Goal: Check status: Check status

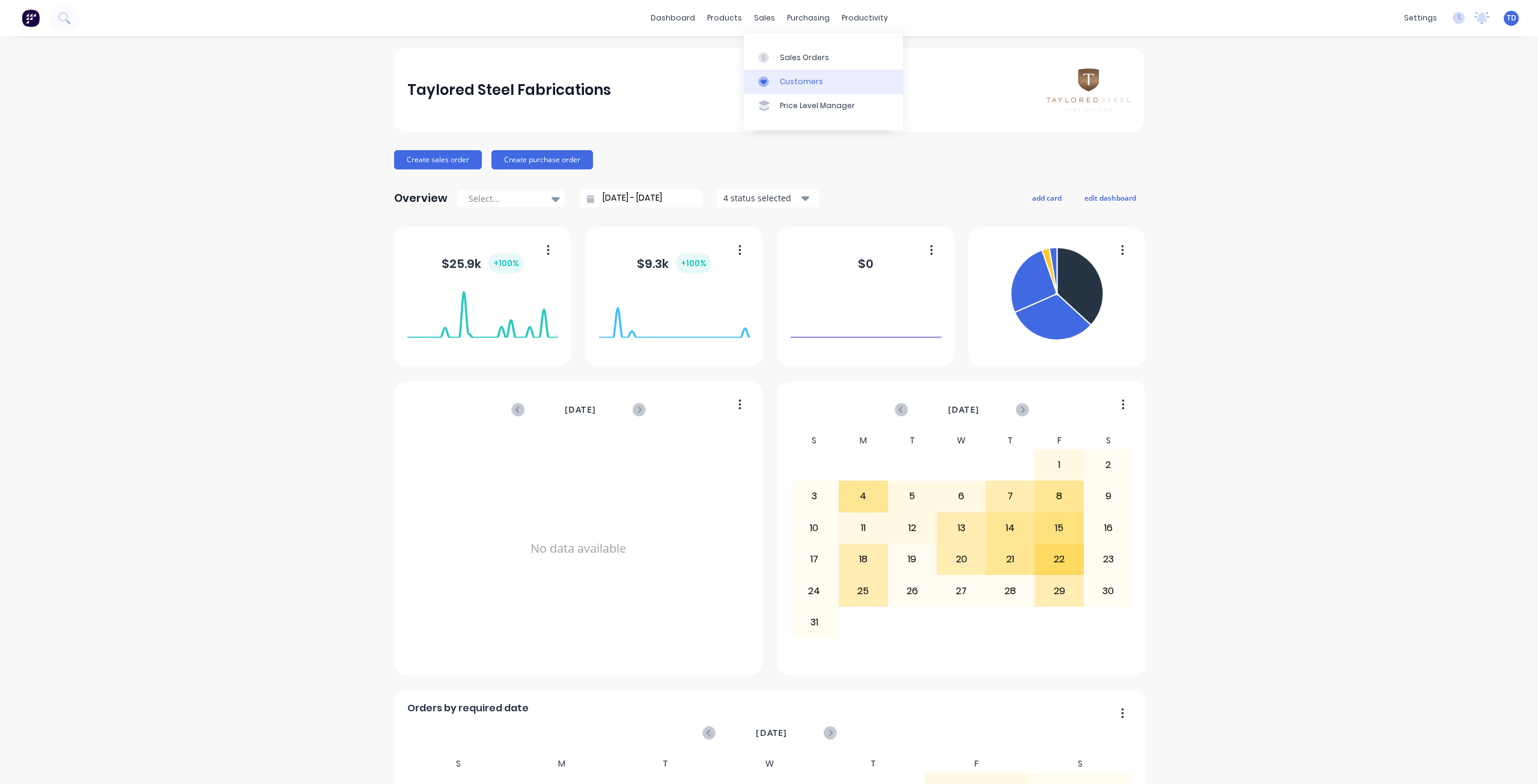
click at [783, 81] on div "Customers" at bounding box center [801, 82] width 43 height 11
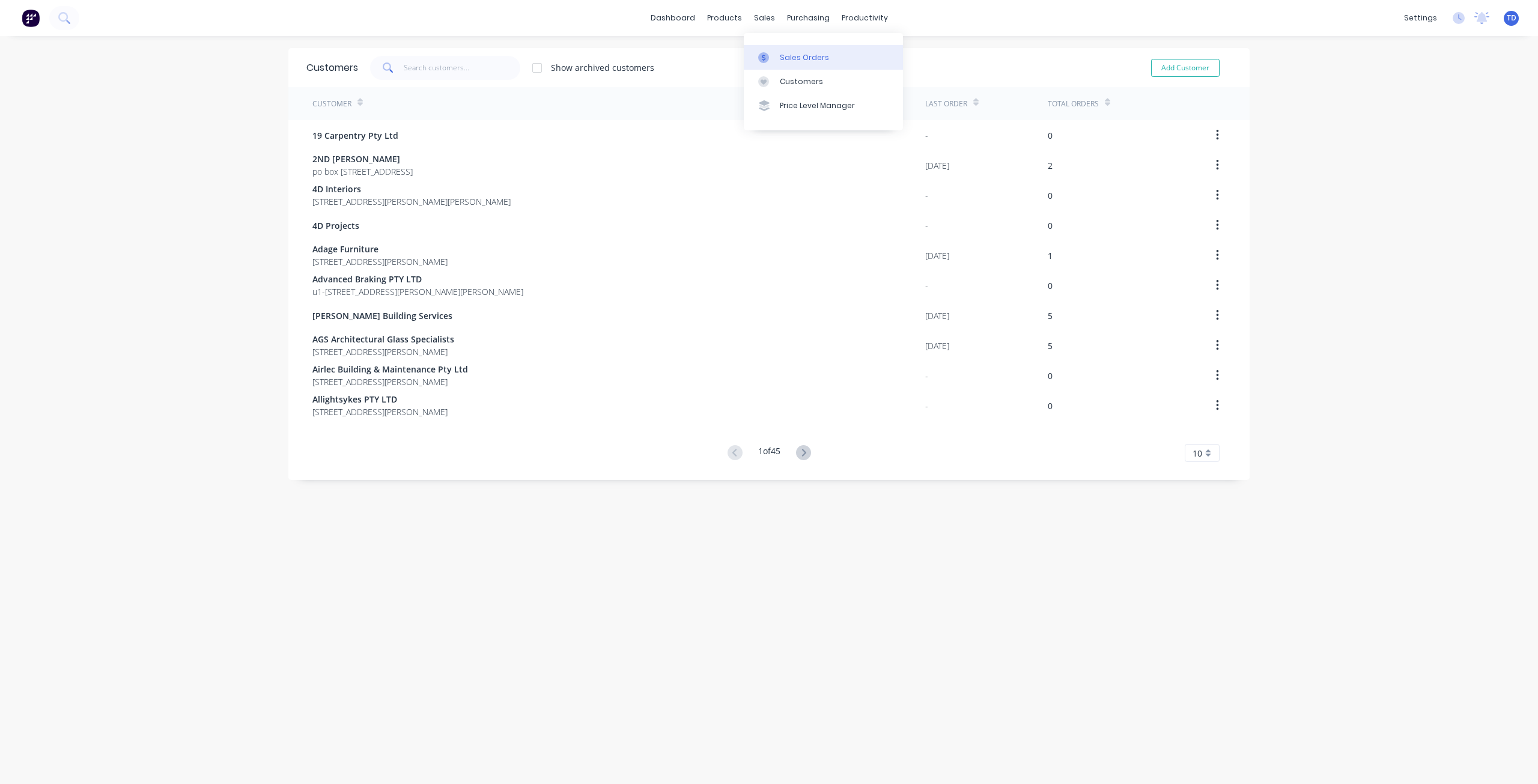
click at [776, 53] on link "Sales Orders" at bounding box center [823, 57] width 160 height 24
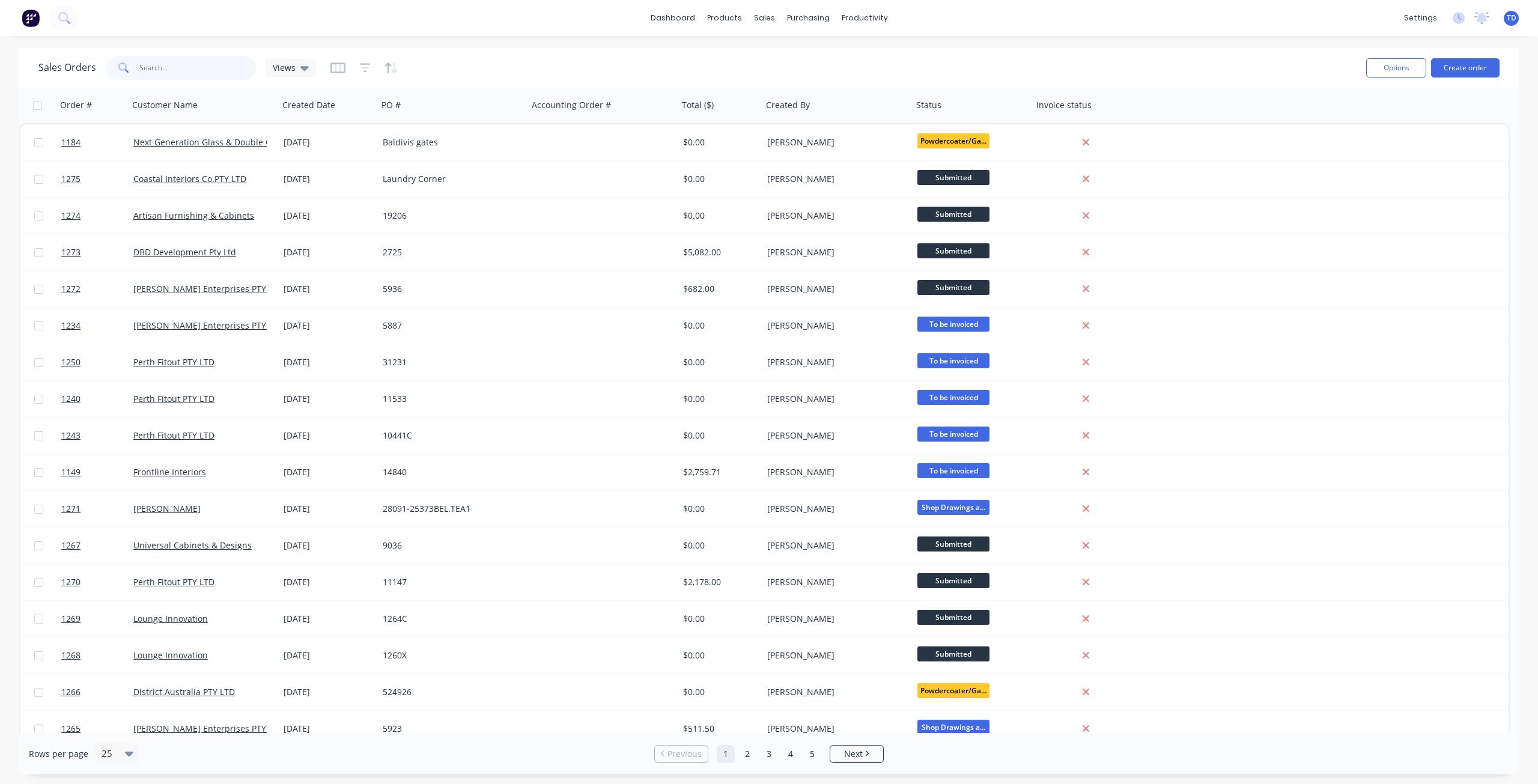
click at [207, 62] on input "text" at bounding box center [198, 68] width 117 height 24
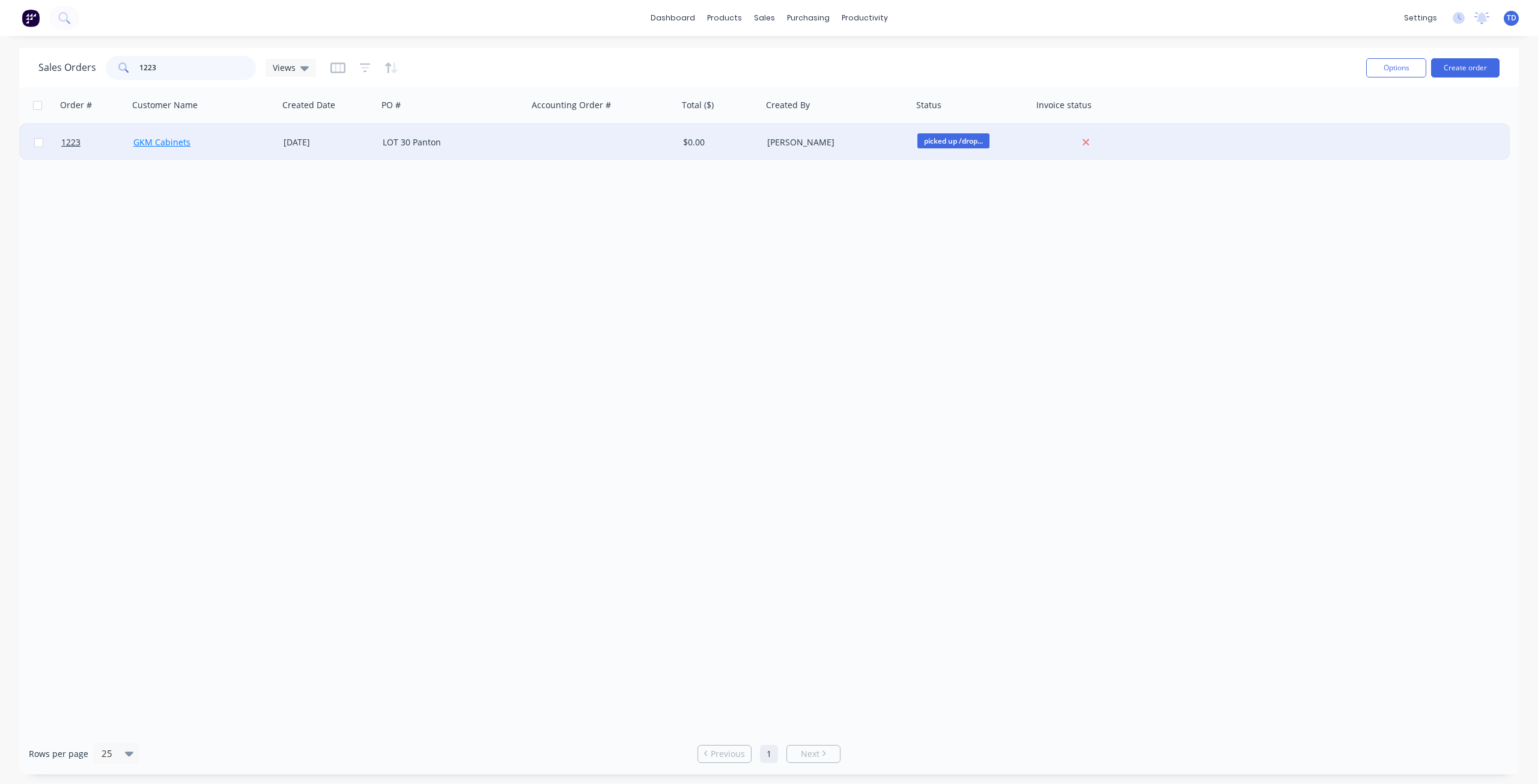
type input "1223"
click at [148, 137] on link "GKM Cabinets" at bounding box center [162, 142] width 57 height 11
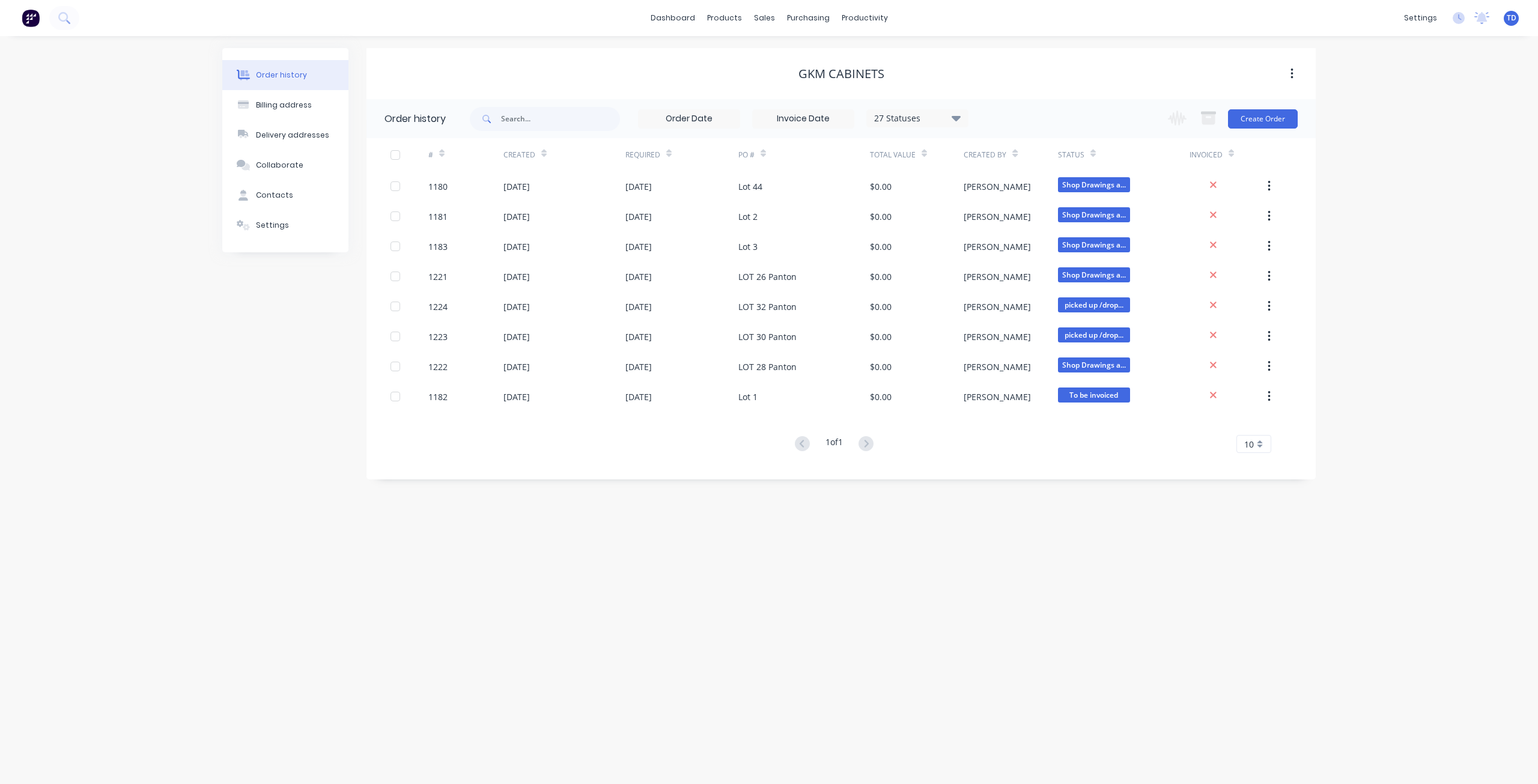
click at [932, 119] on div "27 Statuses" at bounding box center [917, 118] width 101 height 14
click at [896, 541] on div "Order history Billing address Delivery addresses Collaborate Contacts Settings …" at bounding box center [769, 409] width 1538 height 747
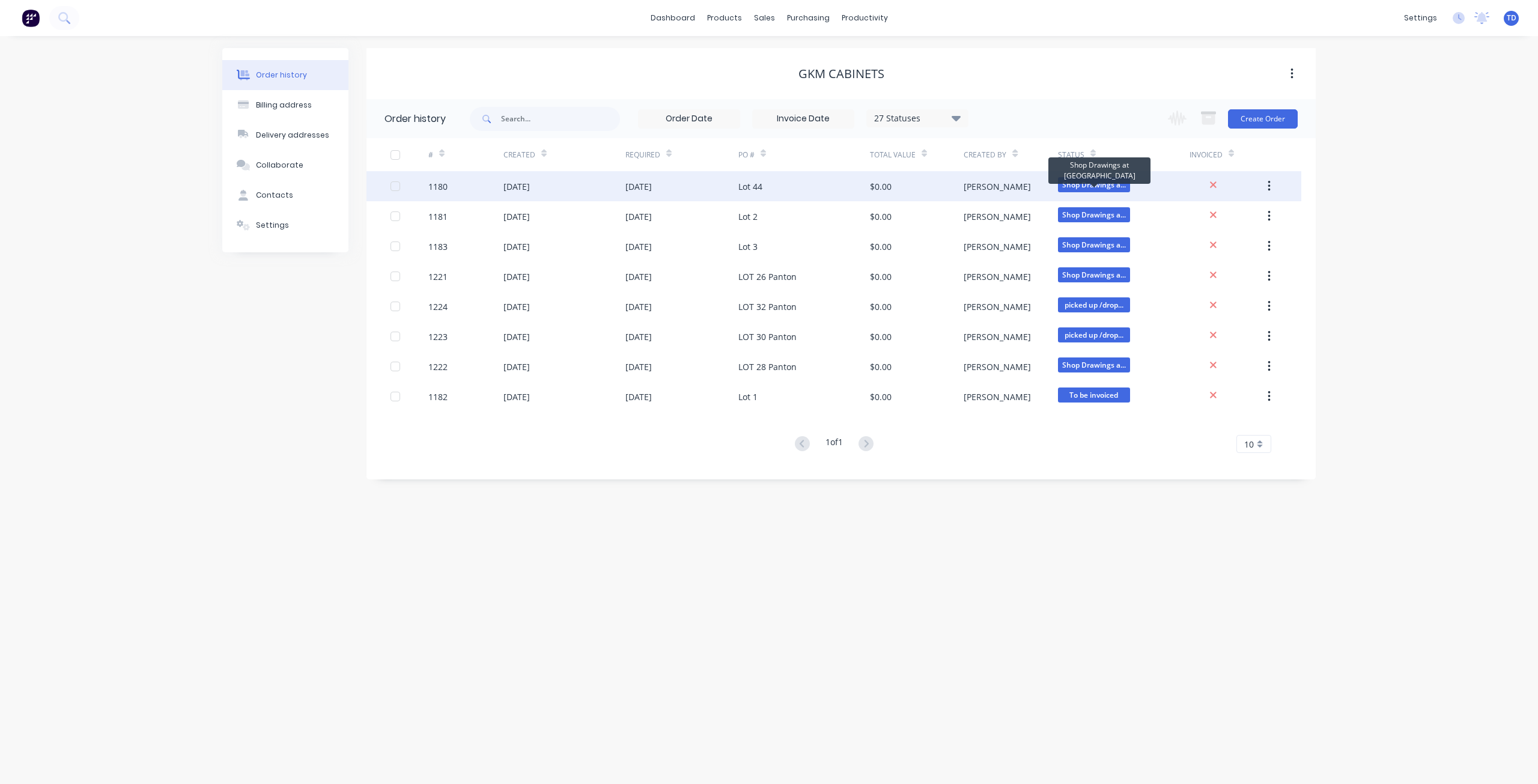
click at [1103, 178] on span "Shop Drawings a..." at bounding box center [1094, 184] width 72 height 15
click at [396, 186] on div at bounding box center [395, 186] width 24 height 24
click at [921, 122] on div "27 Statuses" at bounding box center [917, 118] width 101 height 14
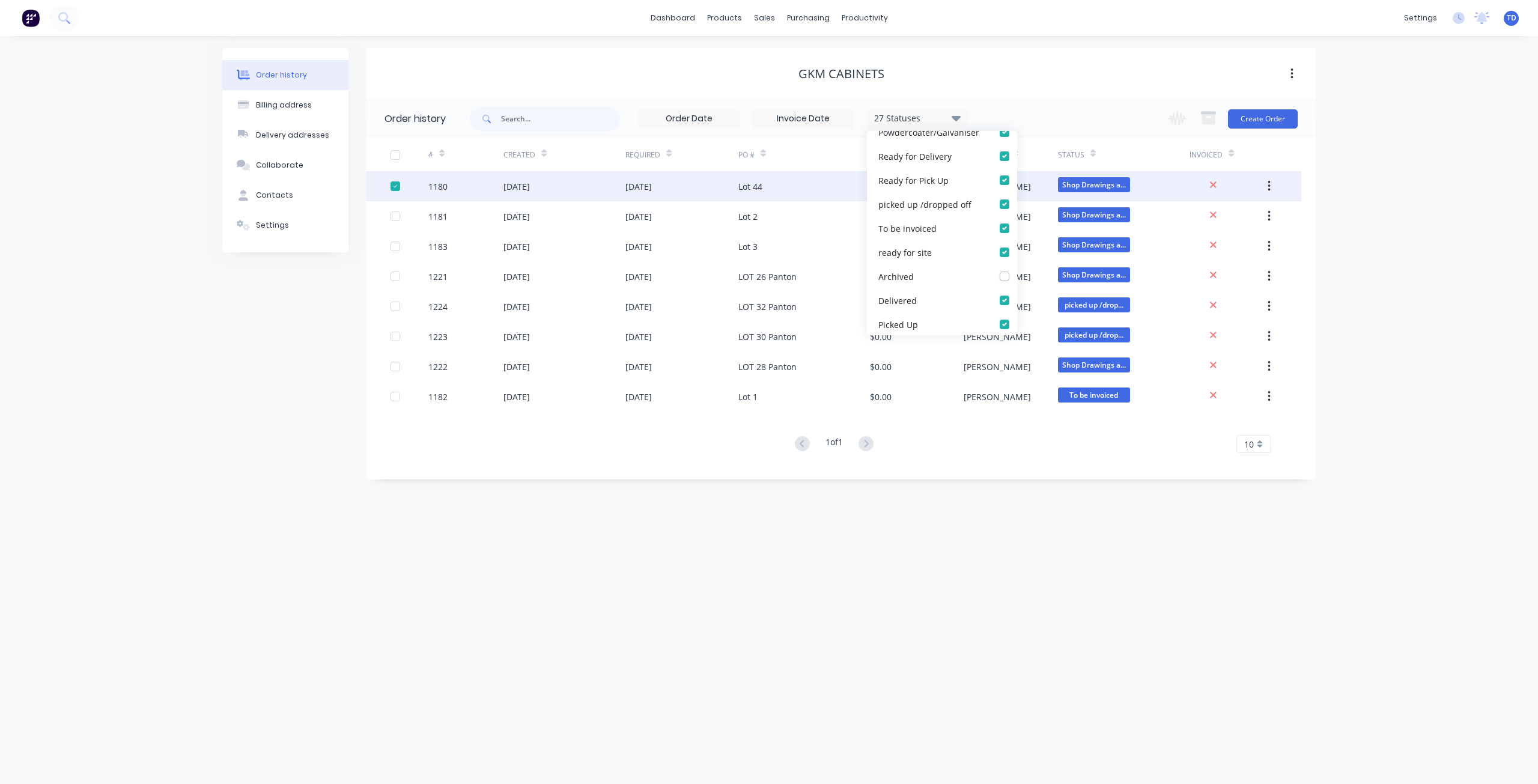
scroll to position [565, 0]
click at [14, 385] on div "Order history Billing address Delivery addresses Collaborate Contacts Settings …" at bounding box center [769, 409] width 1538 height 747
click at [959, 122] on icon at bounding box center [956, 118] width 9 height 14
click at [973, 281] on div "Ready for Pick Up" at bounding box center [942, 279] width 150 height 24
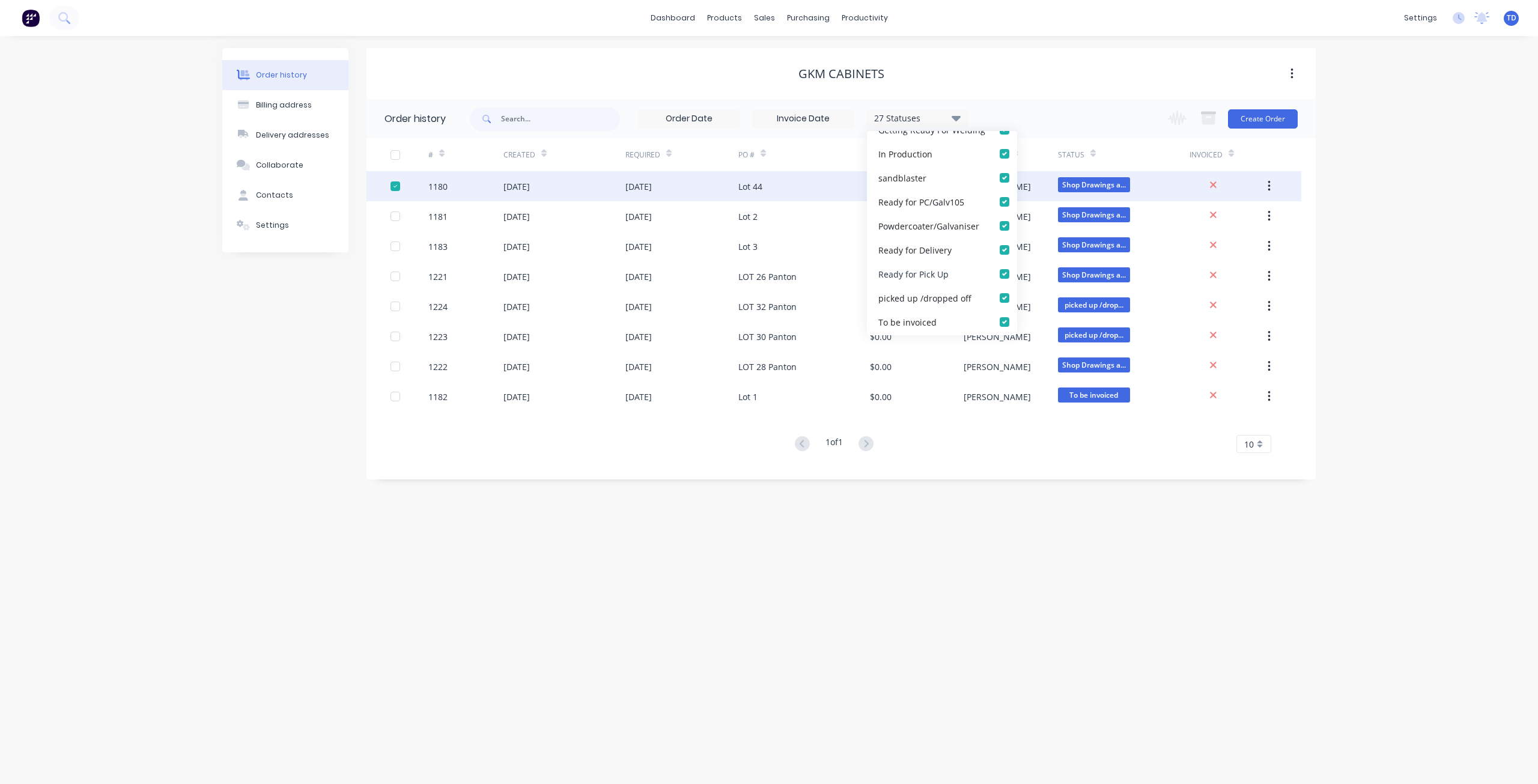
click at [972, 276] on div "Ready for Pick Up" at bounding box center [942, 274] width 150 height 24
click at [969, 269] on div "Ready for Pick Up" at bounding box center [942, 271] width 150 height 24
click at [882, 648] on div "Order history Billing address Delivery addresses Collaborate Contacts Settings …" at bounding box center [769, 409] width 1538 height 747
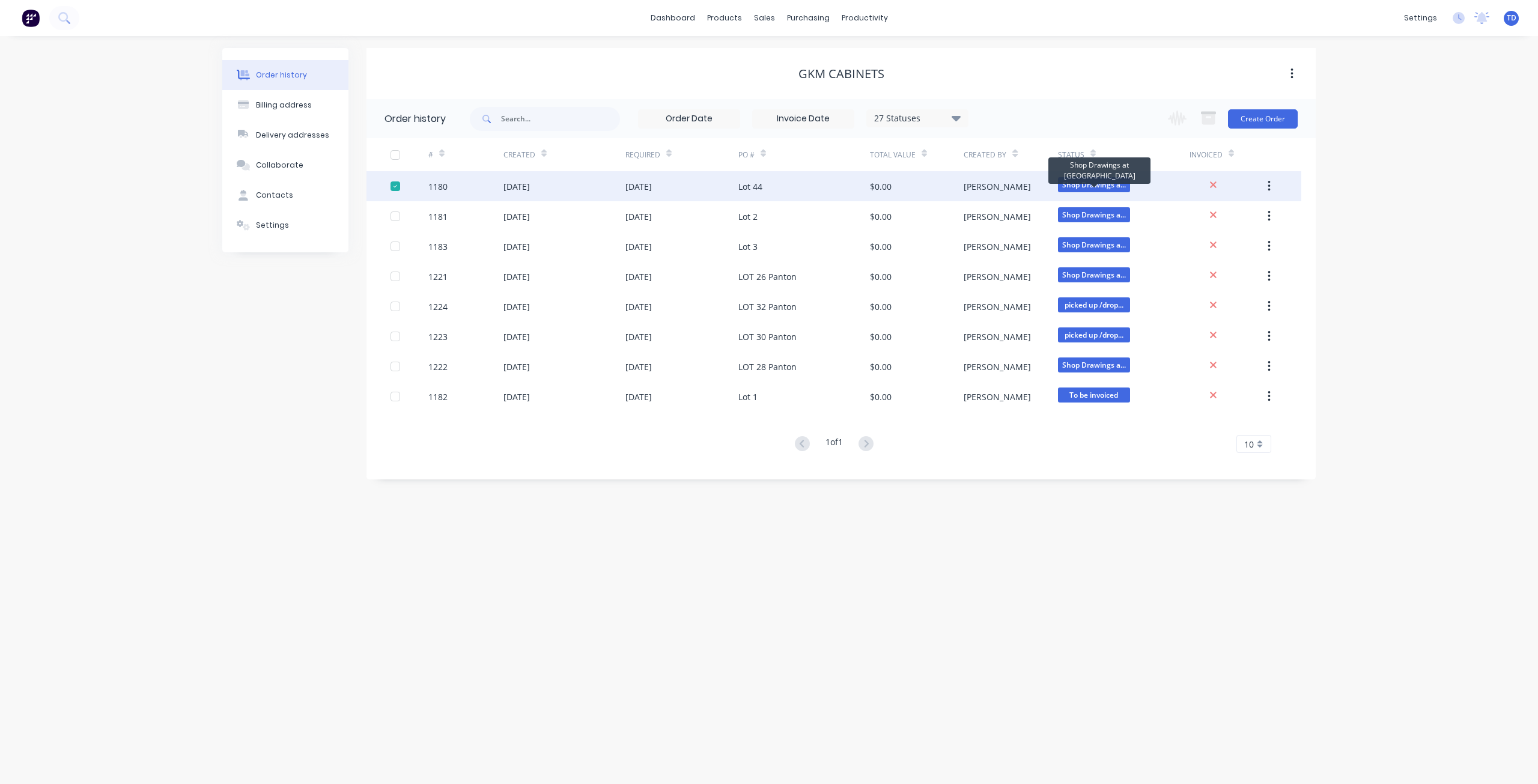
click at [1103, 187] on span "Shop Drawings a..." at bounding box center [1094, 184] width 72 height 15
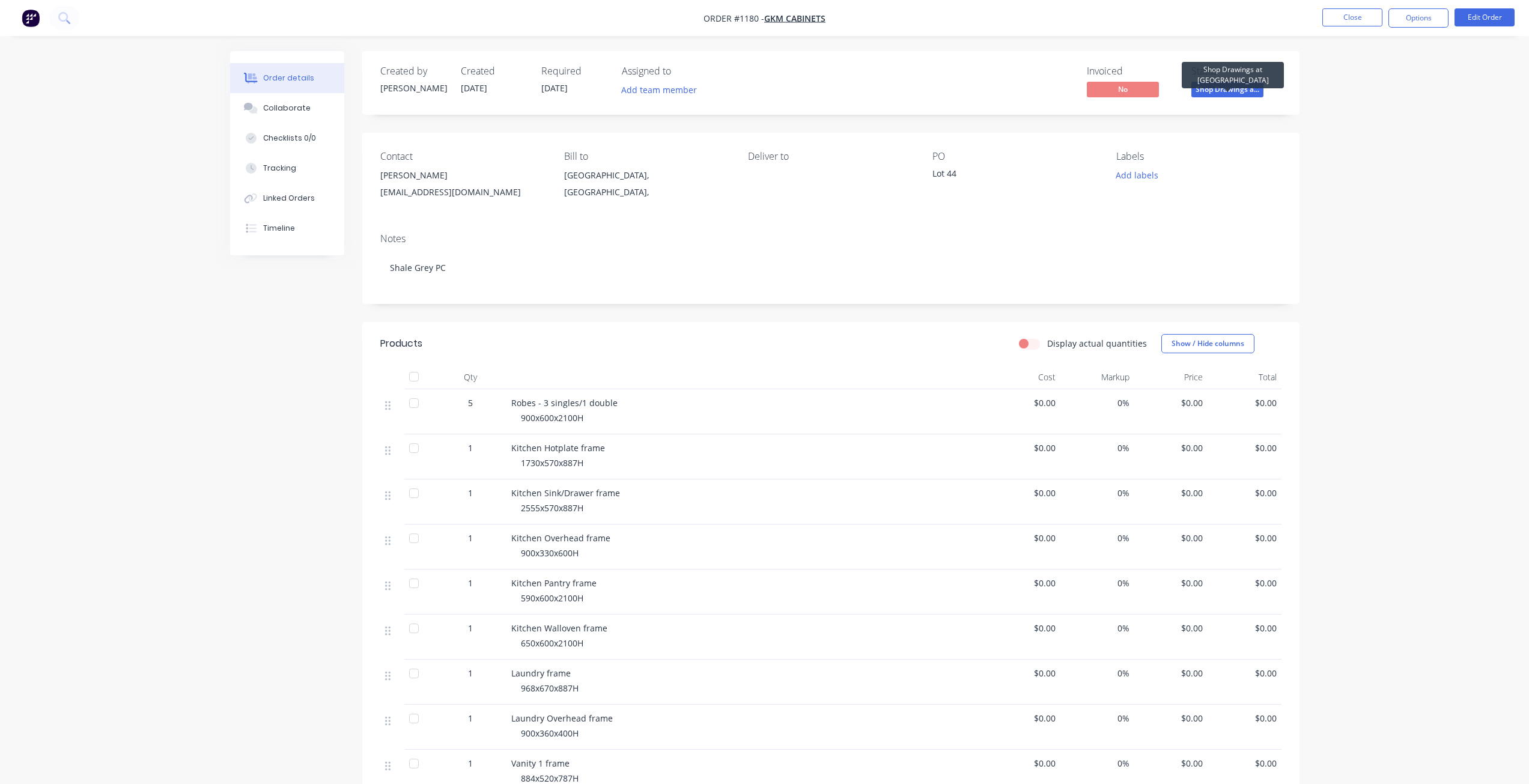
click at [1229, 91] on span "Shop Drawings a..." at bounding box center [1227, 89] width 72 height 15
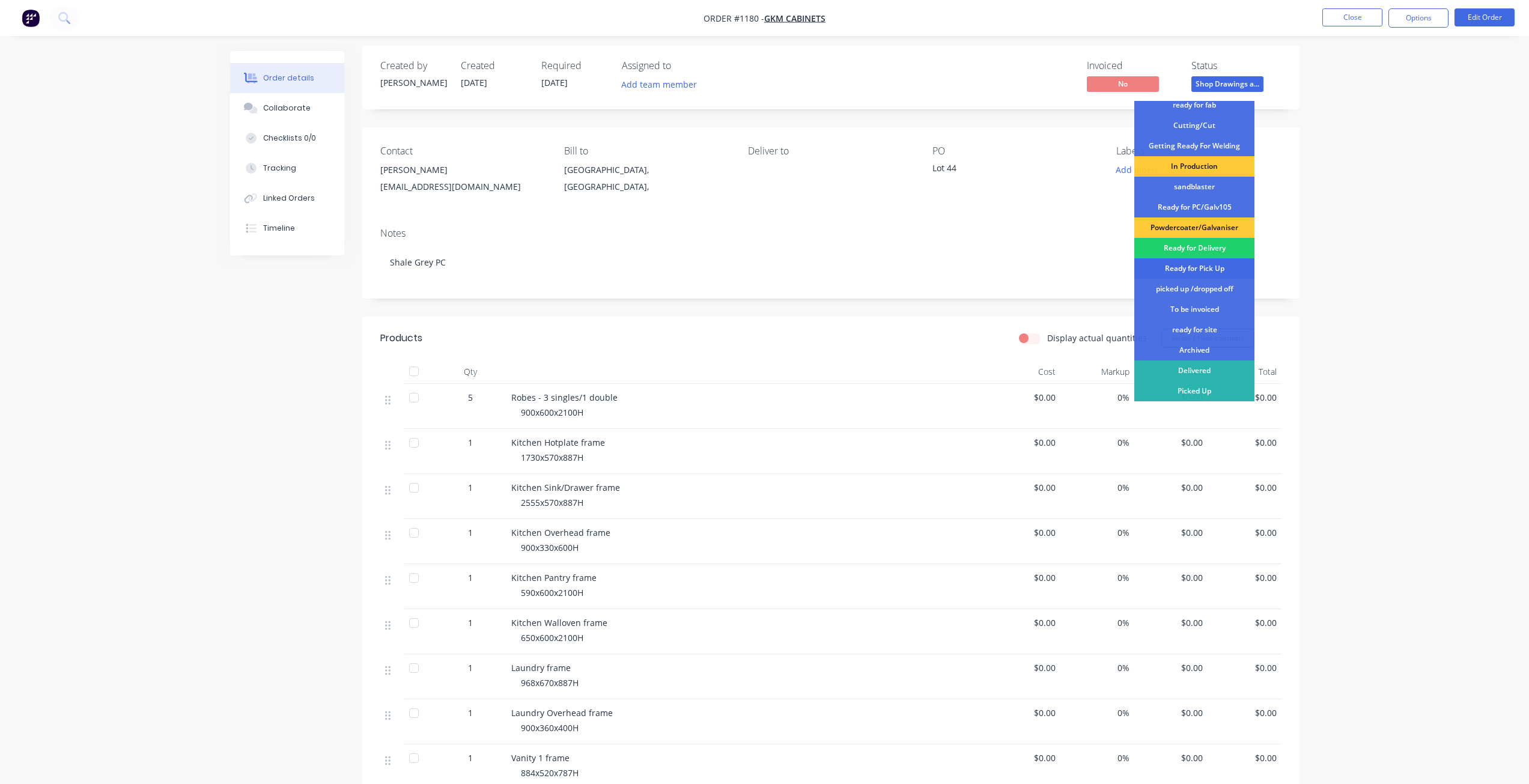
scroll to position [6, 0]
click at [1201, 290] on div "picked up /dropped off" at bounding box center [1195, 289] width 121 height 21
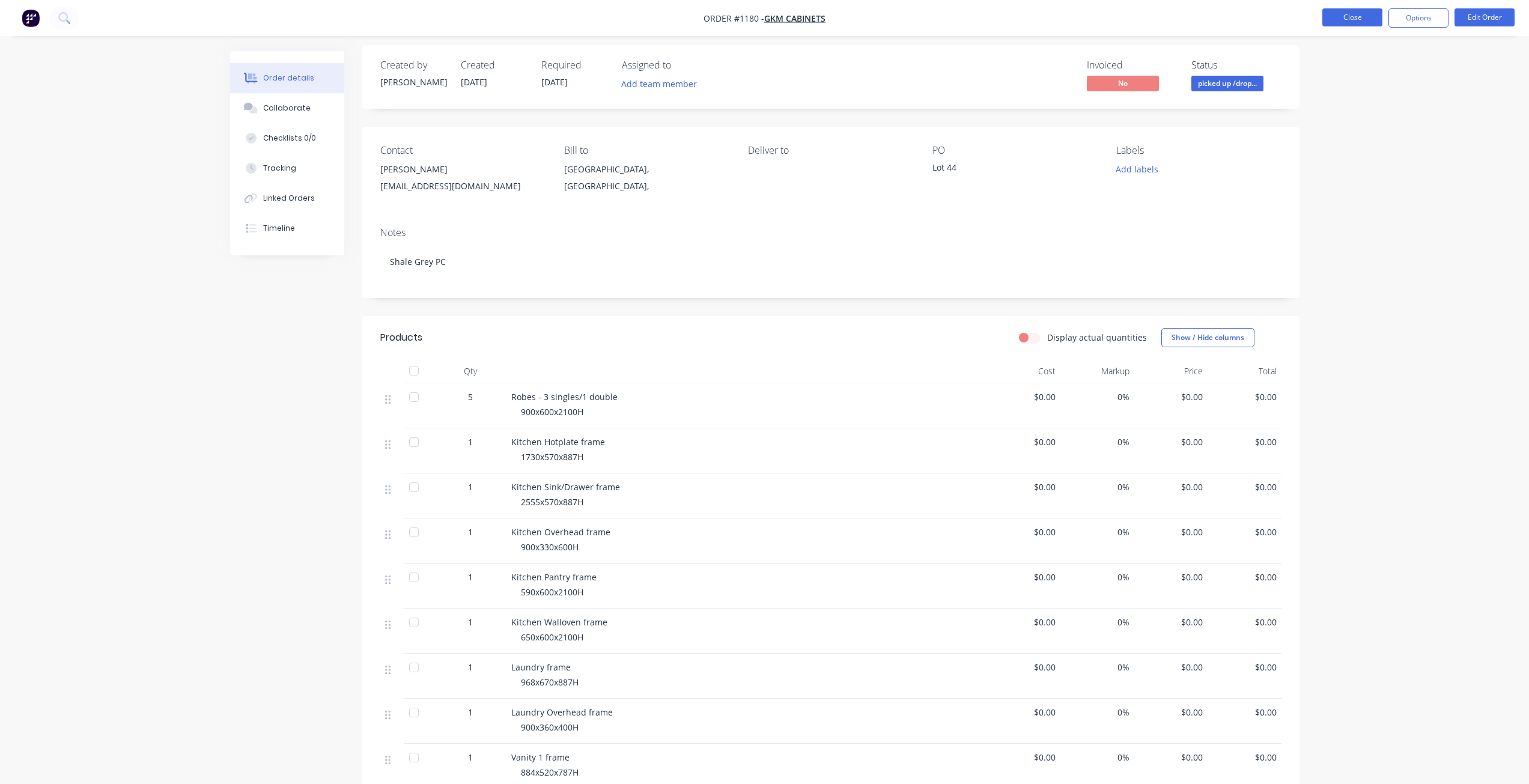
click at [1348, 11] on button "Close" at bounding box center [1352, 18] width 60 height 18
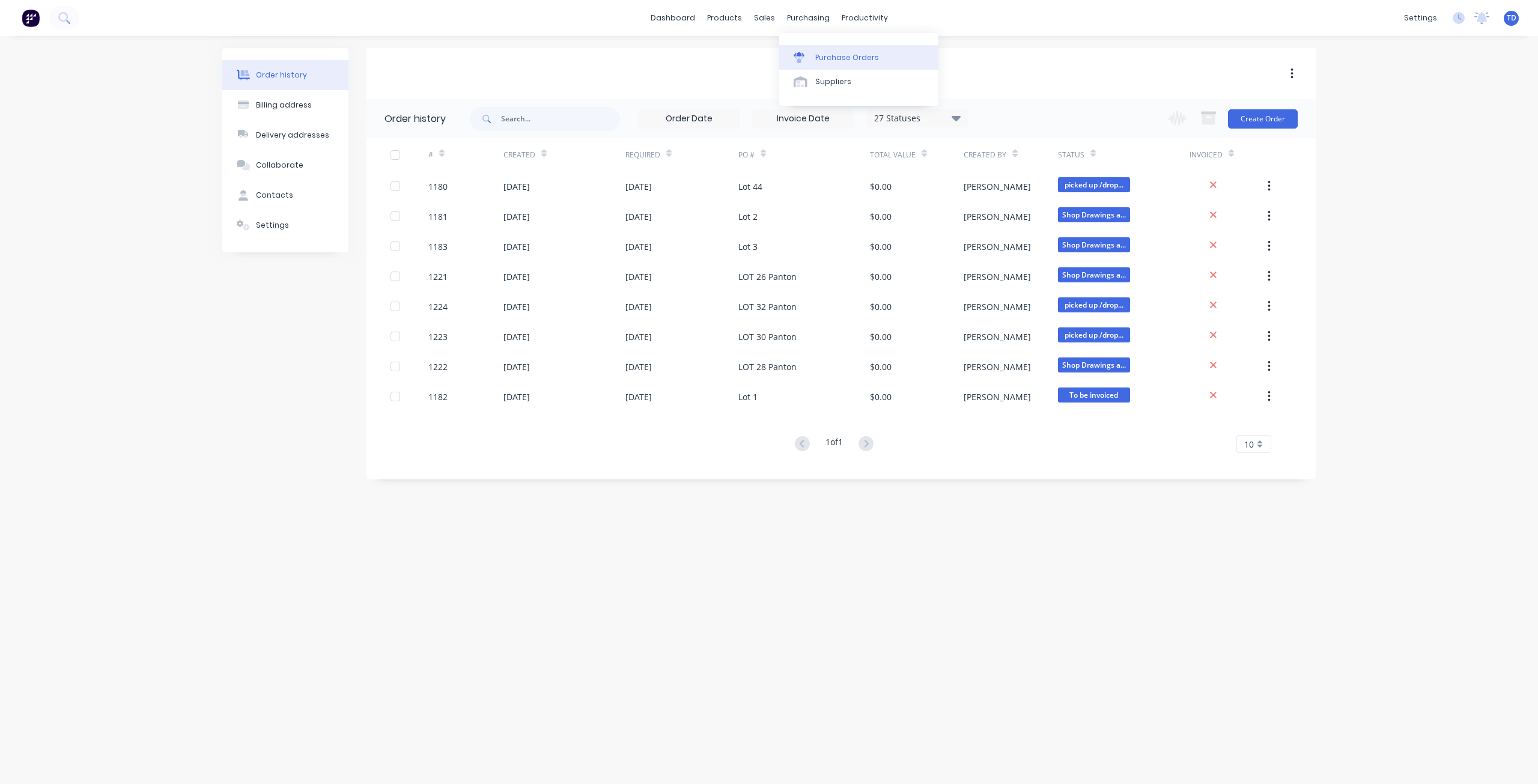
click at [814, 53] on link "Purchase Orders" at bounding box center [859, 57] width 160 height 24
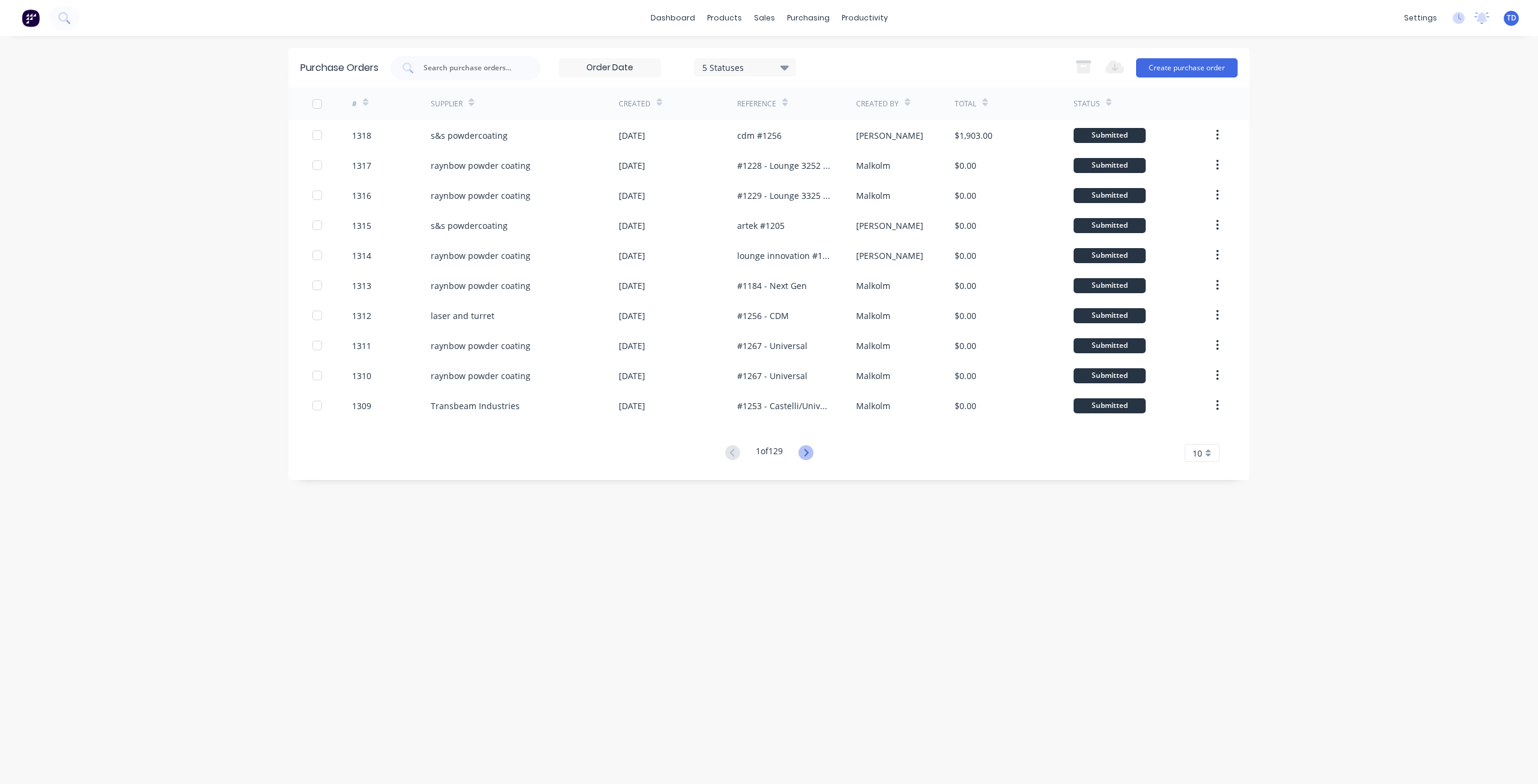
click at [801, 451] on icon at bounding box center [806, 452] width 15 height 15
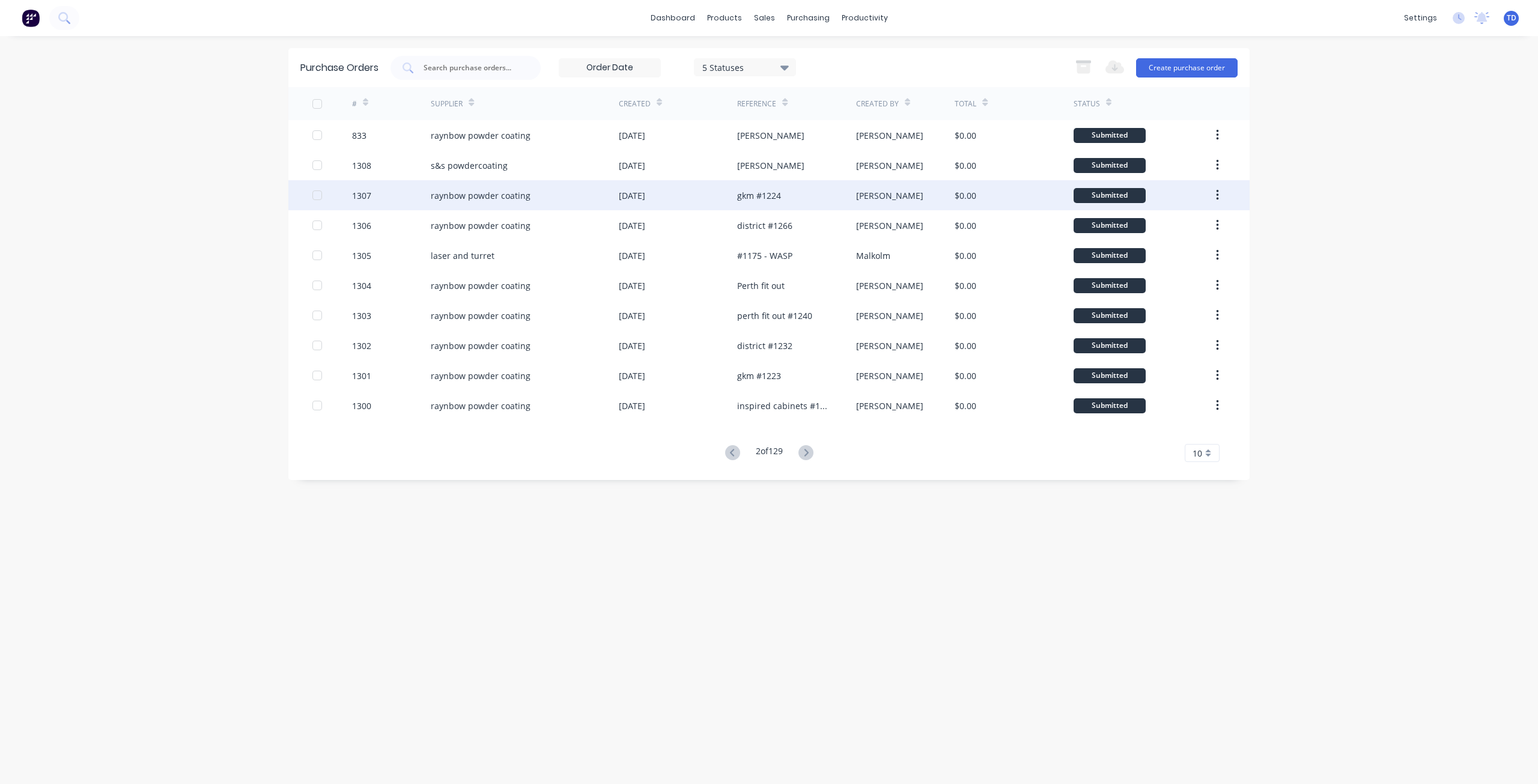
click at [632, 192] on div "[DATE]" at bounding box center [632, 195] width 26 height 13
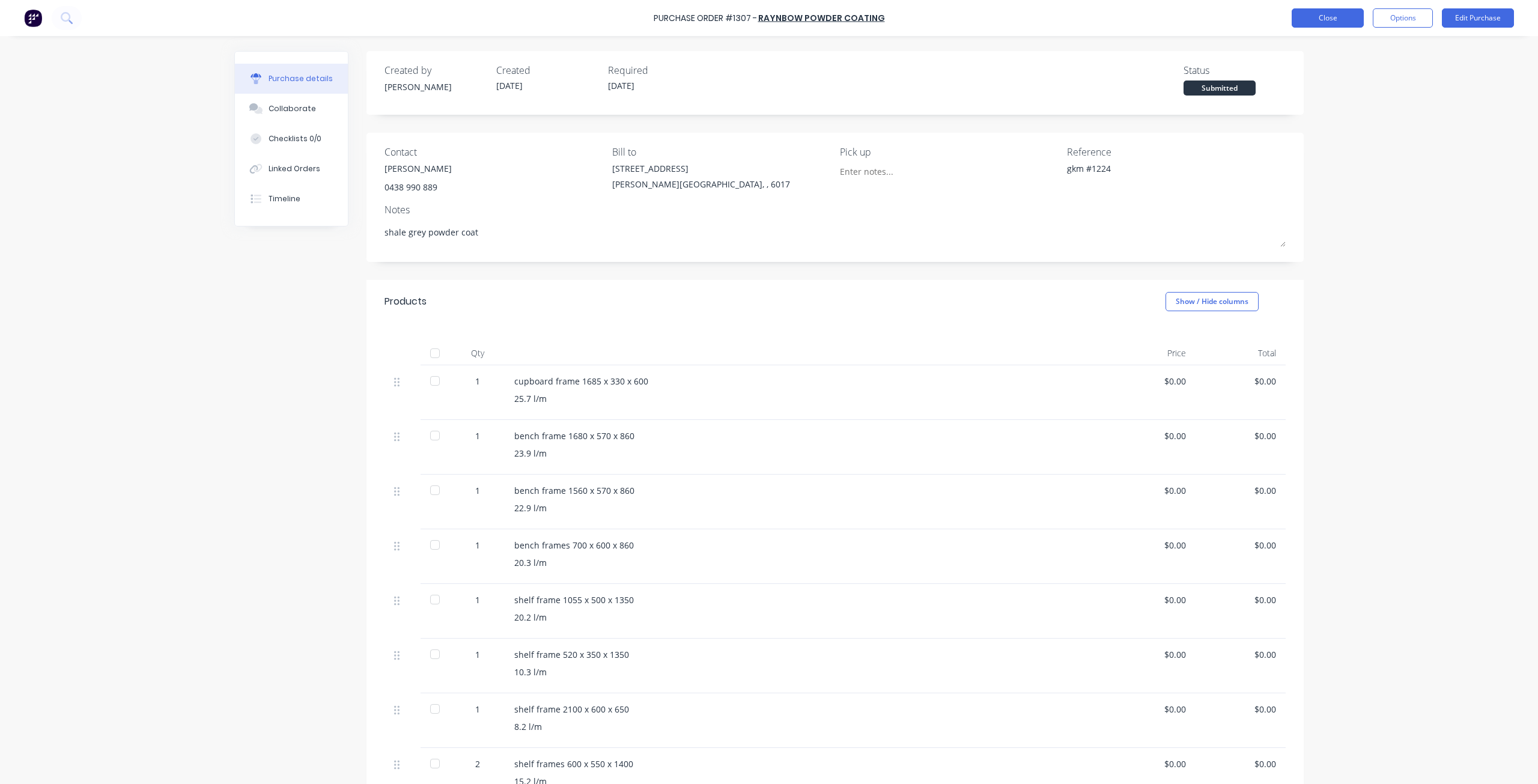
click at [1336, 17] on button "Close" at bounding box center [1327, 18] width 72 height 19
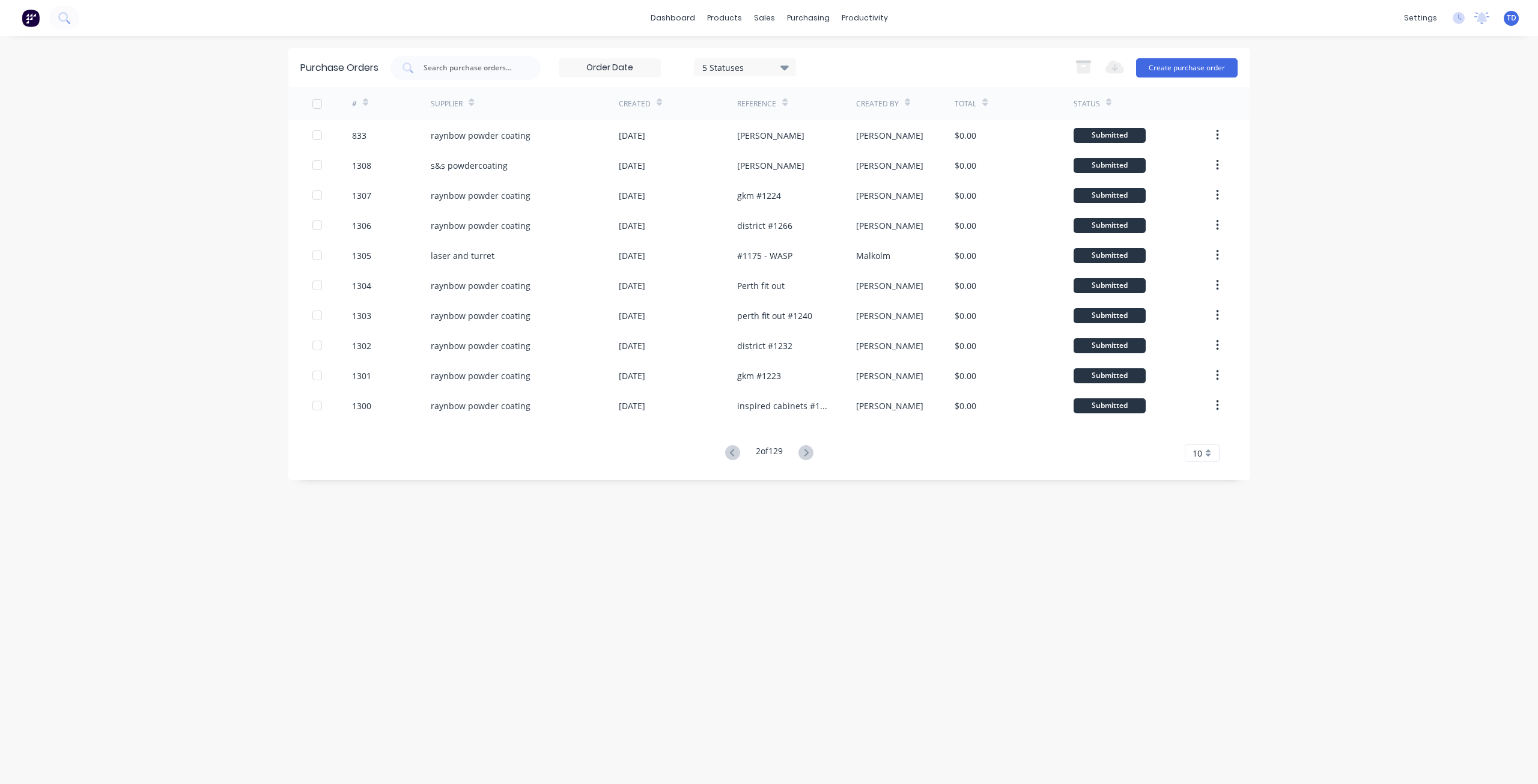
click at [734, 454] on icon at bounding box center [732, 452] width 15 height 15
click at [803, 447] on icon at bounding box center [806, 452] width 15 height 15
click at [732, 451] on icon at bounding box center [732, 452] width 15 height 15
click at [784, 84] on div "Customers" at bounding box center [806, 82] width 43 height 11
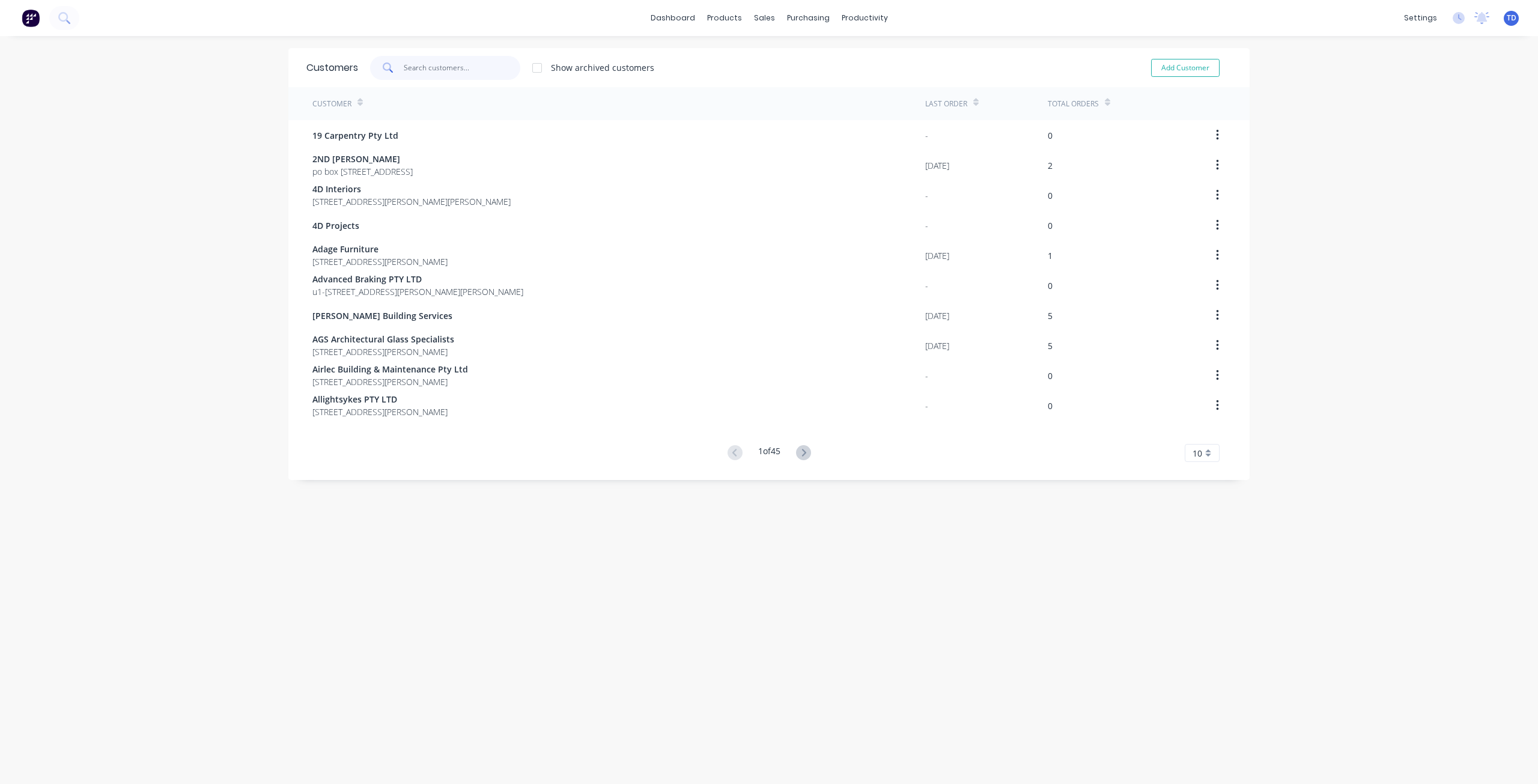
click at [444, 62] on input "text" at bounding box center [462, 68] width 117 height 24
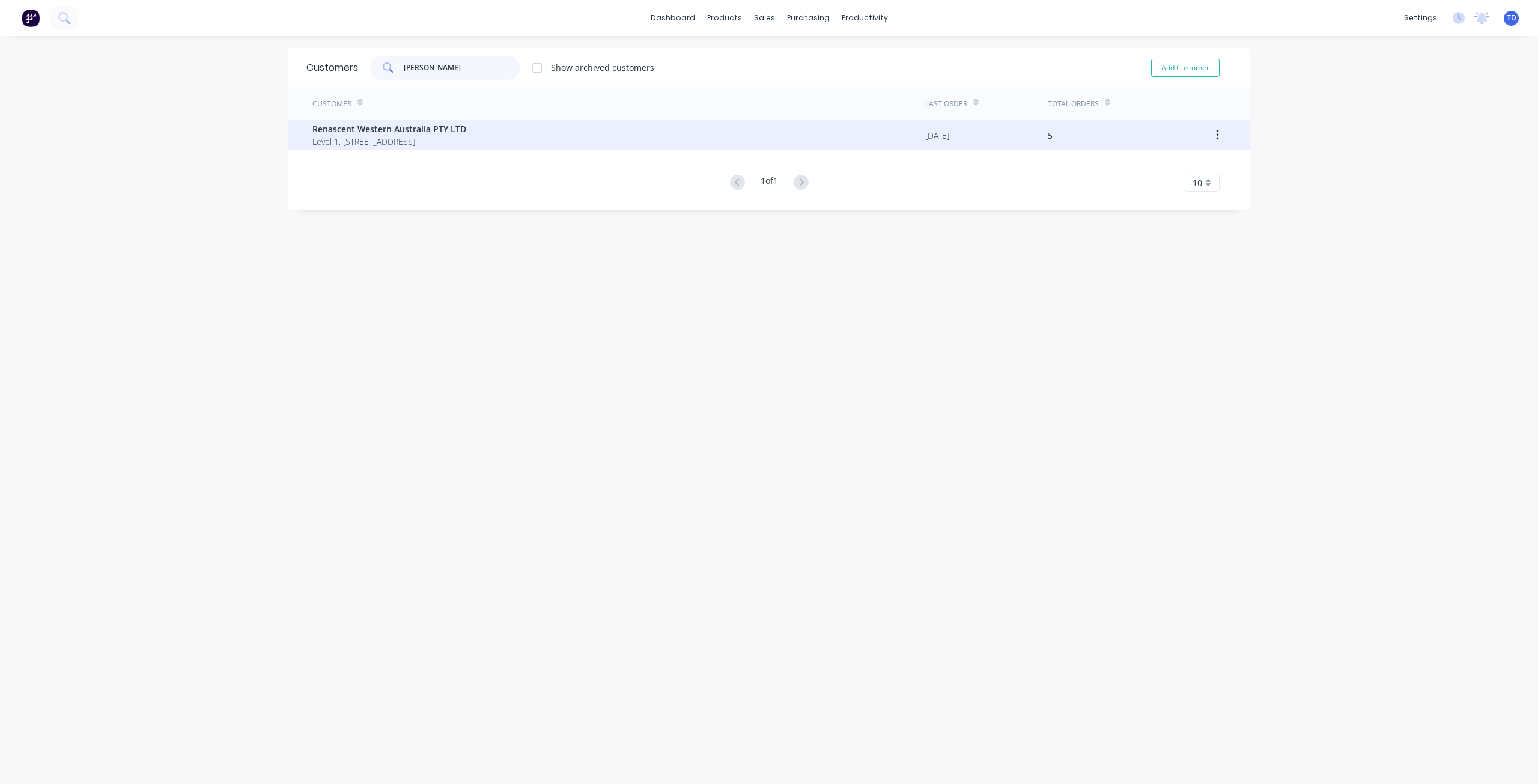
type input "[PERSON_NAME]"
click at [453, 125] on span "Renascent Western Australia PTY LTD" at bounding box center [389, 129] width 154 height 13
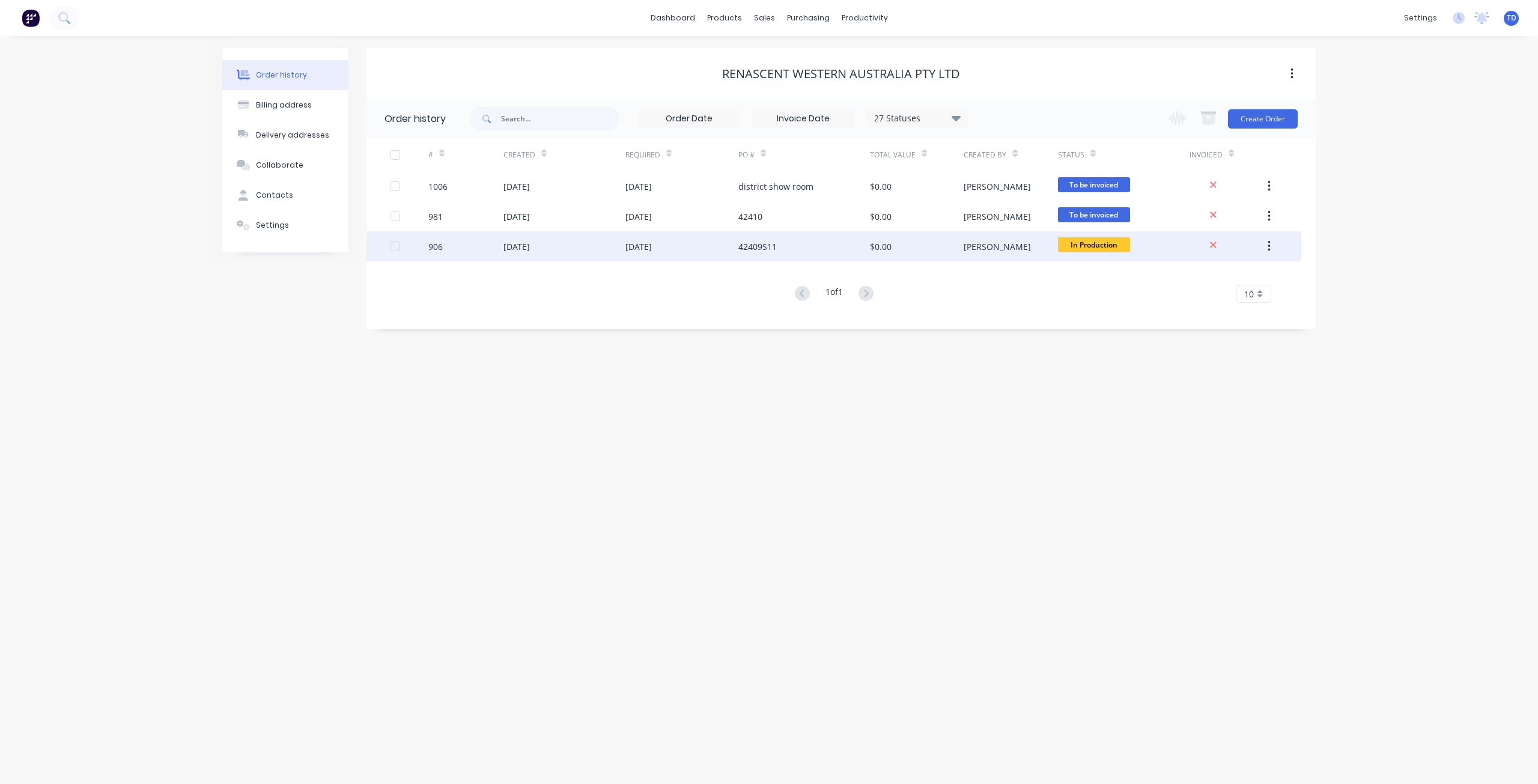
click at [760, 243] on div "42409S11" at bounding box center [757, 246] width 38 height 13
